Goal: Task Accomplishment & Management: Use online tool/utility

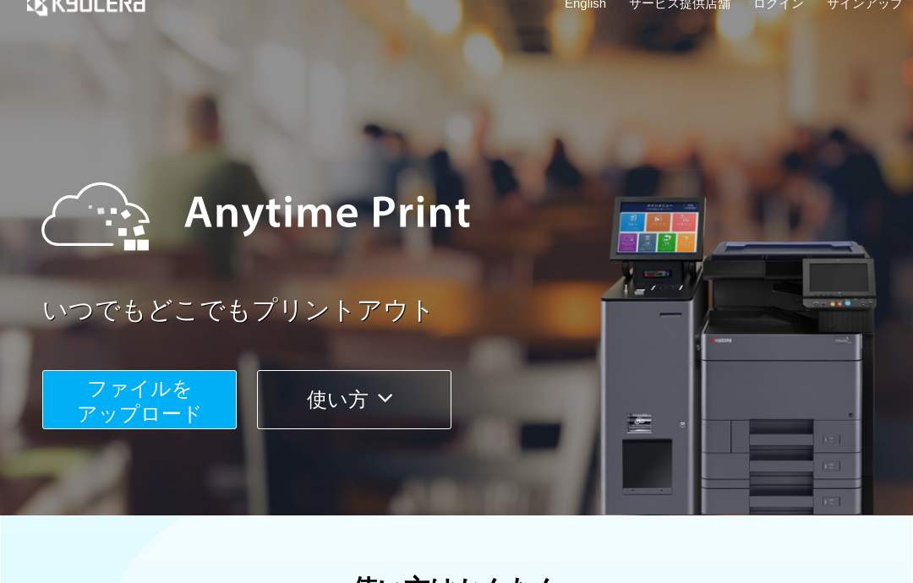
scroll to position [61, 0]
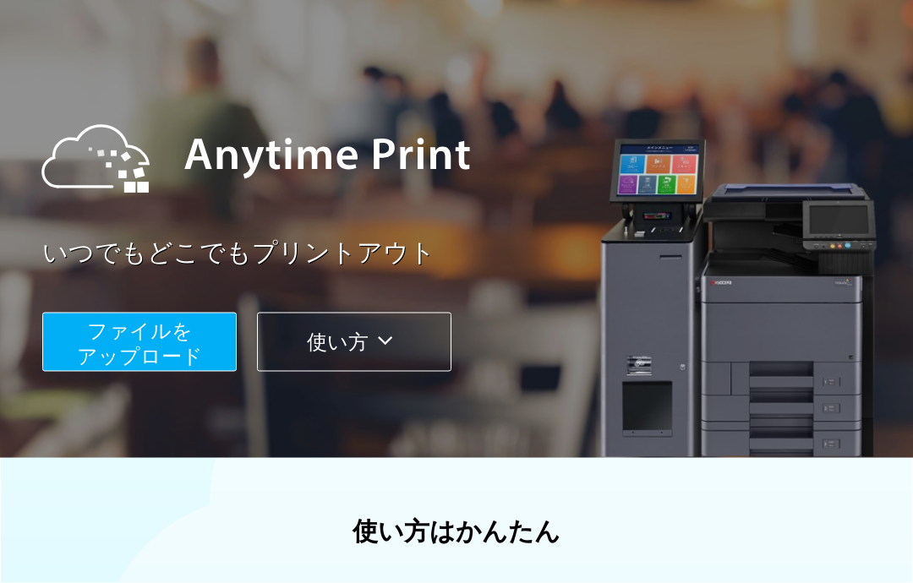
click at [201, 348] on button "ファイルを ​​アップロード" at bounding box center [139, 342] width 194 height 59
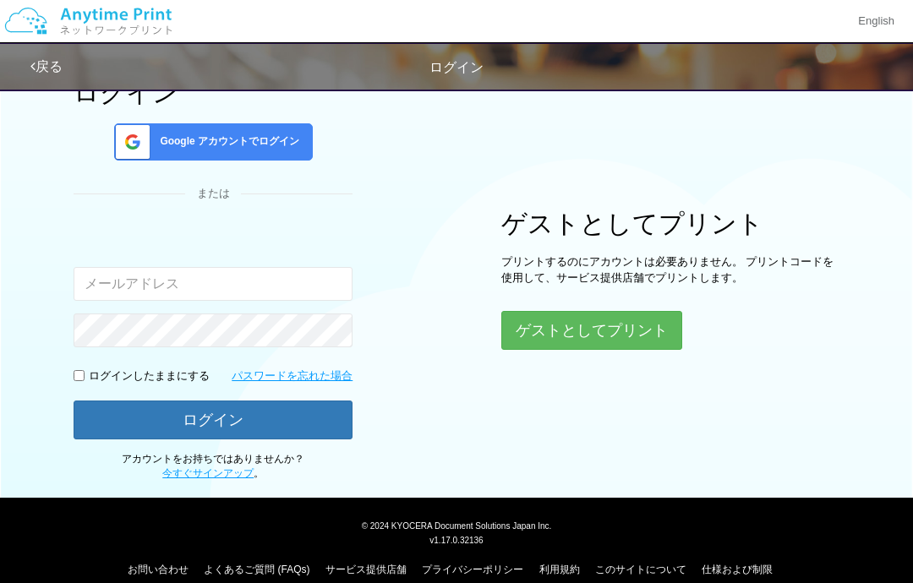
scroll to position [23, 0]
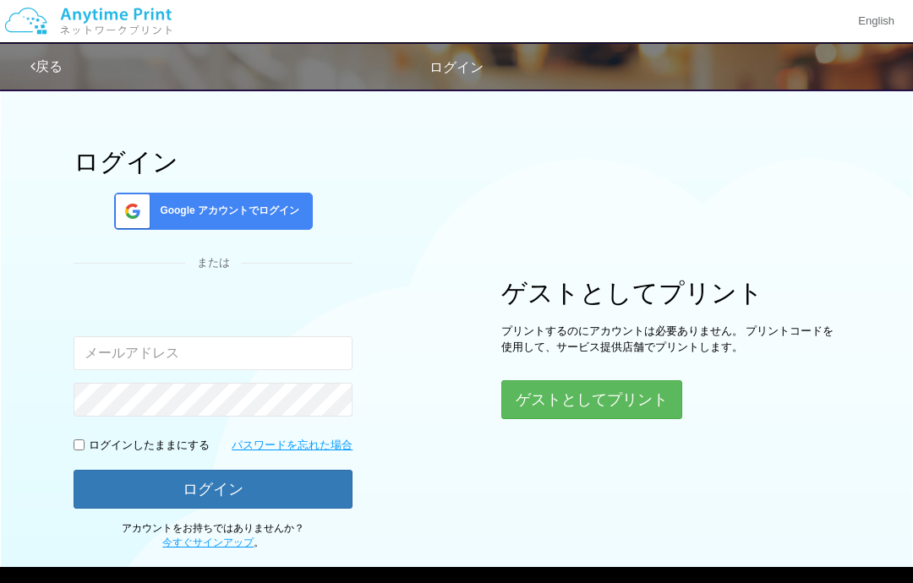
click at [652, 398] on button "ゲストとしてプリント" at bounding box center [591, 399] width 181 height 39
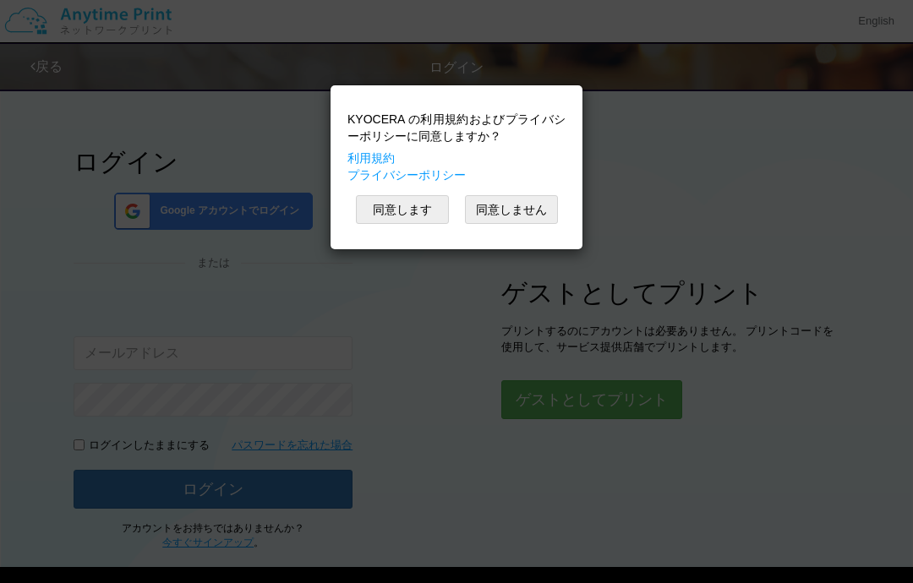
click at [424, 219] on button "同意します" at bounding box center [402, 209] width 93 height 29
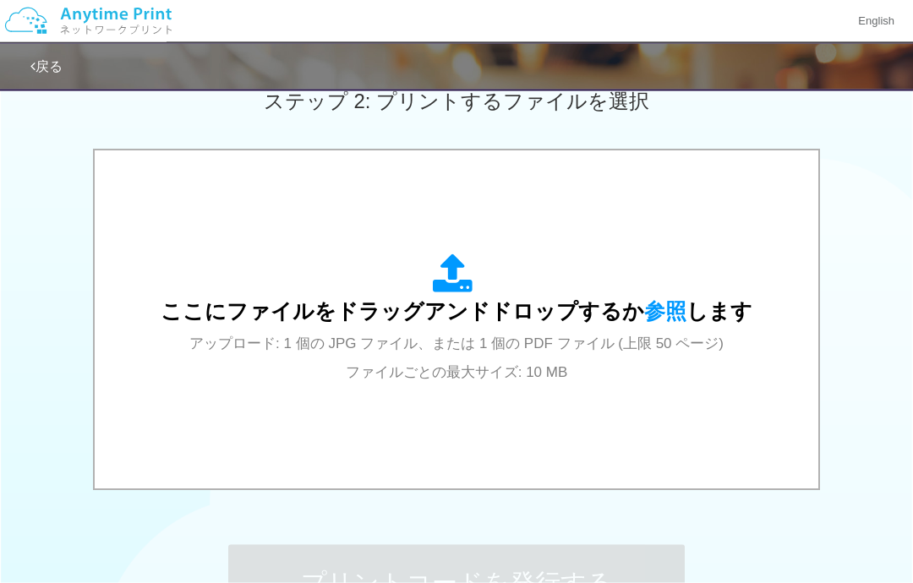
scroll to position [493, 0]
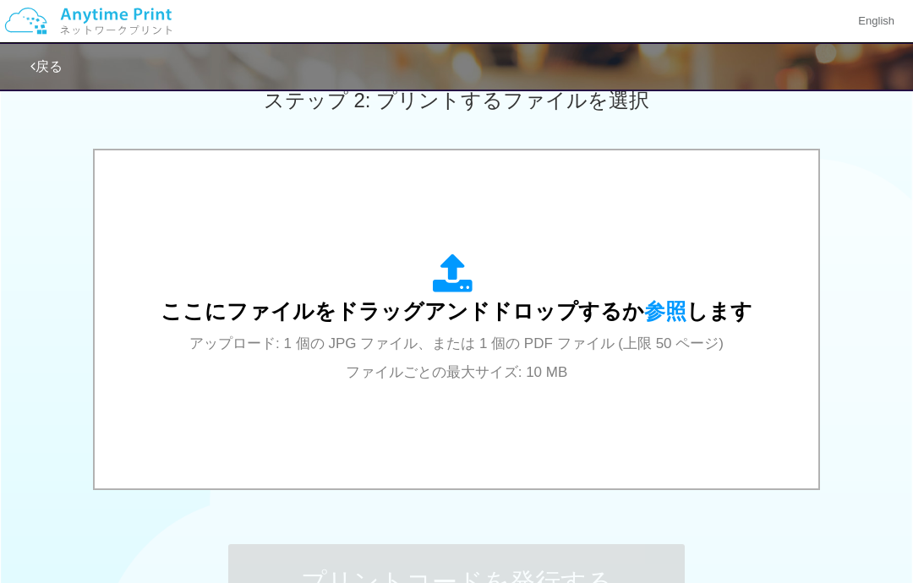
click at [658, 308] on span "参照" at bounding box center [665, 311] width 42 height 24
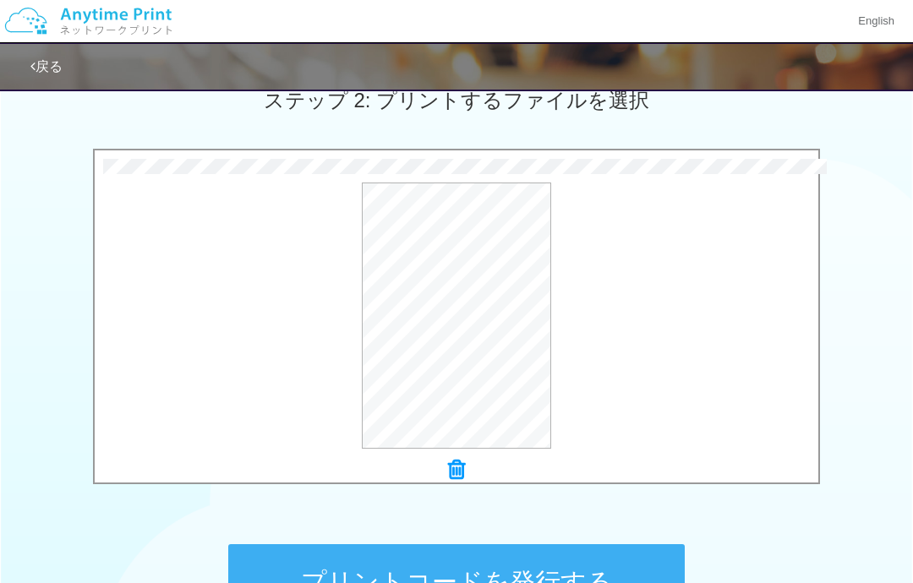
click at [512, 582] on button "プリントコードを発行する" at bounding box center [456, 582] width 456 height 76
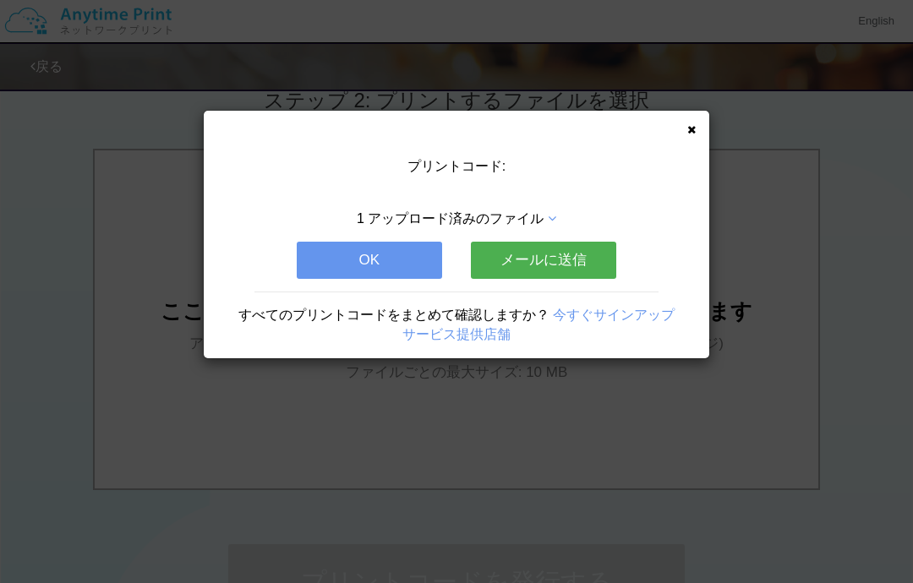
scroll to position [0, 0]
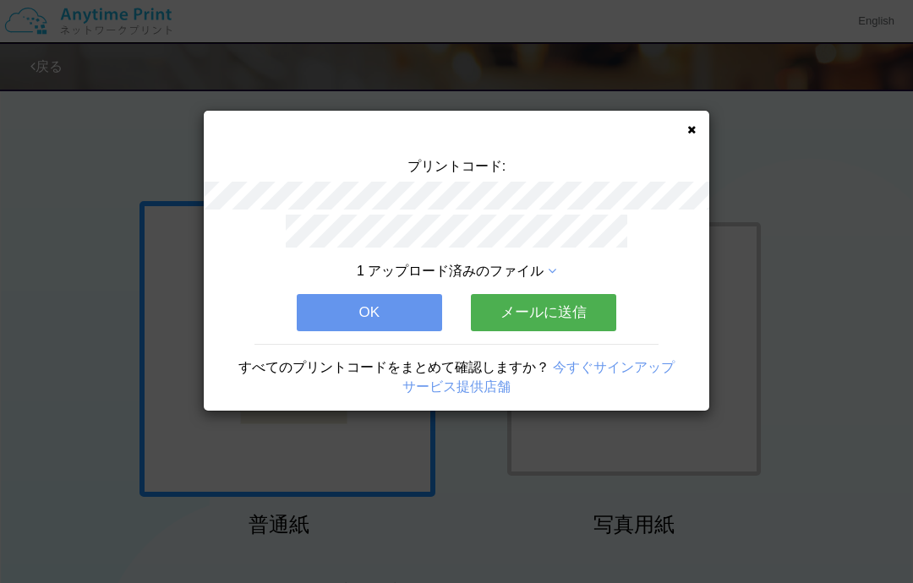
click at [542, 309] on button "メールに送信" at bounding box center [543, 312] width 145 height 37
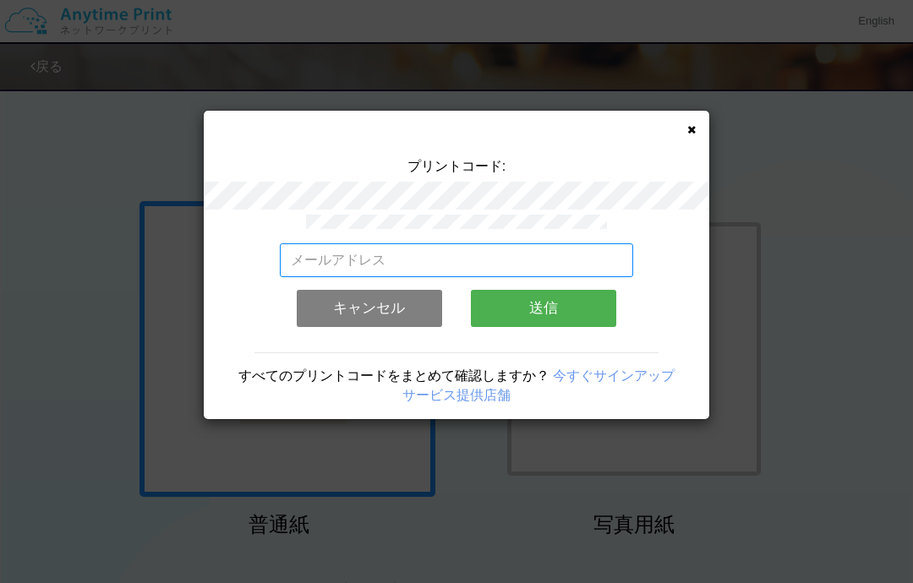
click at [516, 243] on input "email" at bounding box center [457, 260] width 354 height 34
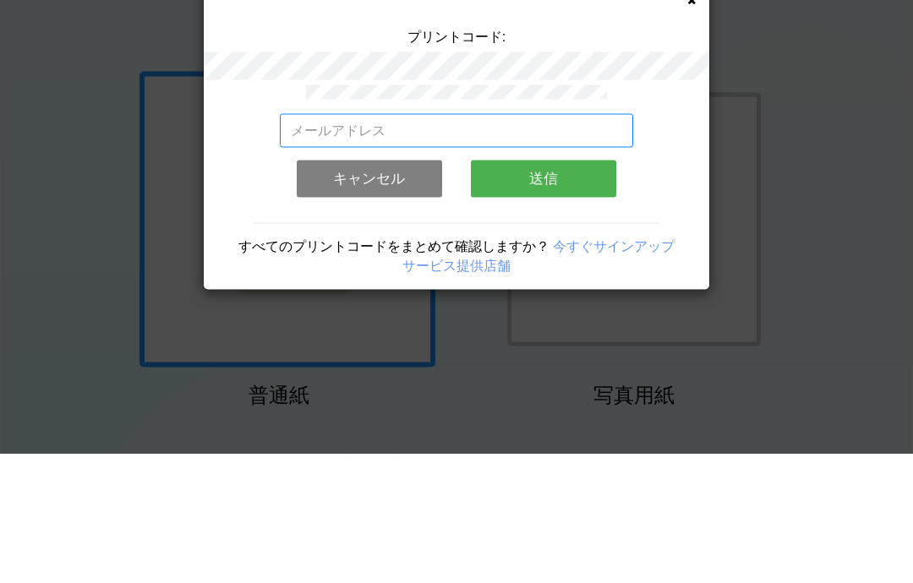
type input "[EMAIL_ADDRESS][DOMAIN_NAME]"
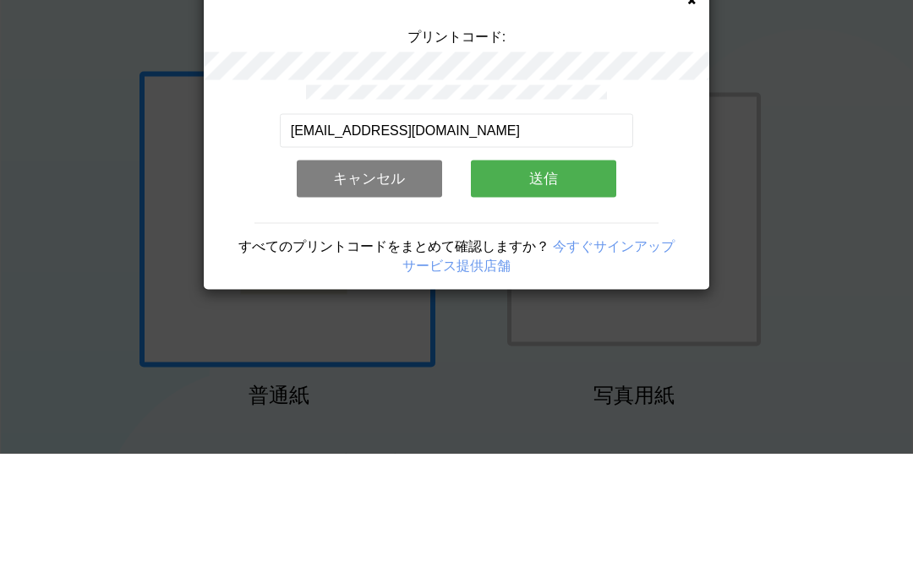
scroll to position [130, 0]
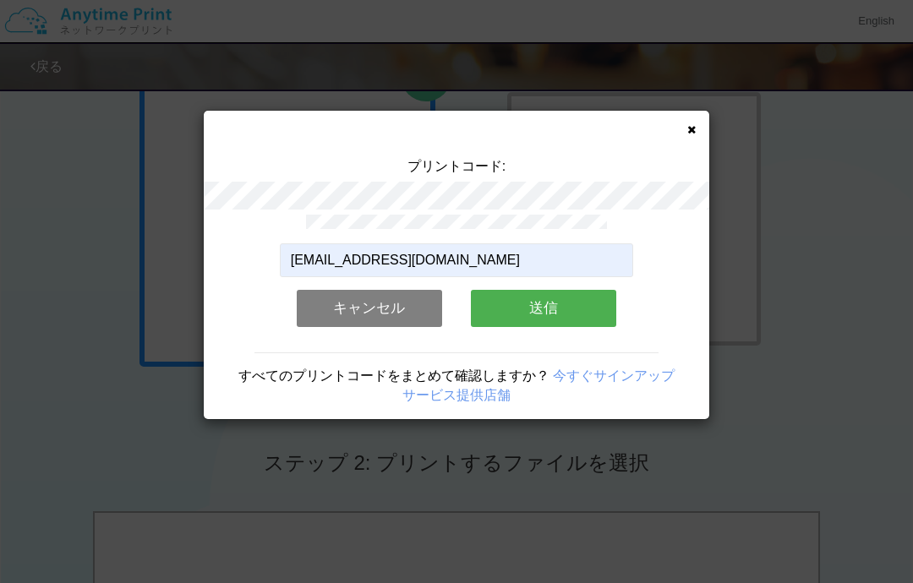
click at [578, 307] on button "送信" at bounding box center [543, 308] width 145 height 37
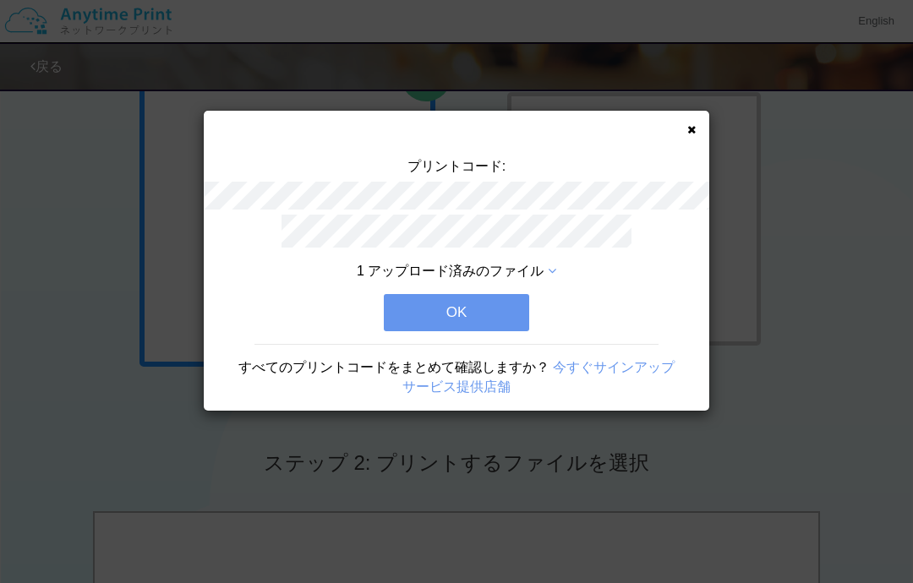
click at [578, 309] on div "1 アップロード済みのファイル OK すべてのプリントコードをまとめて確認しますか？ 今すぐサインアップ サービス提供店舗" at bounding box center [456, 313] width 505 height 196
click at [496, 309] on button "OK" at bounding box center [456, 312] width 145 height 37
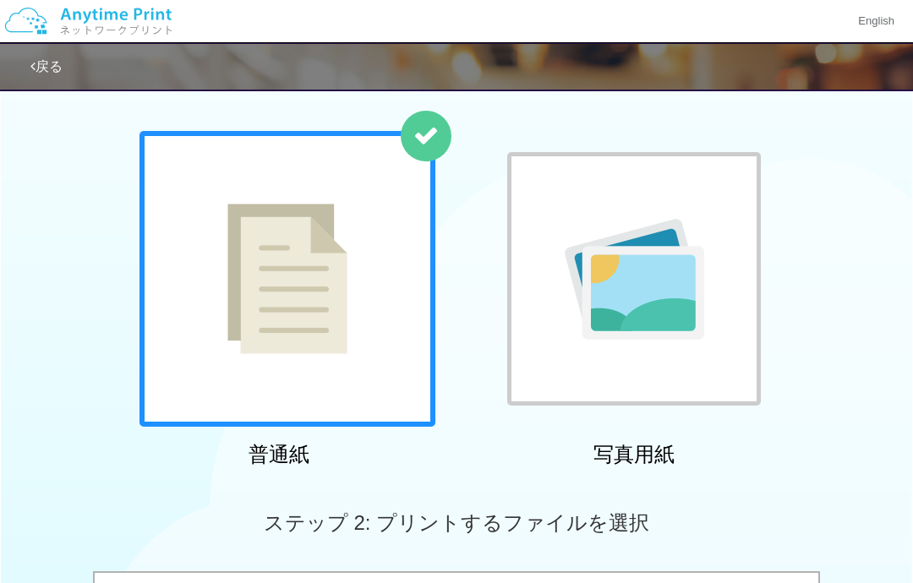
scroll to position [0, 0]
